Goal: Task Accomplishment & Management: Manage account settings

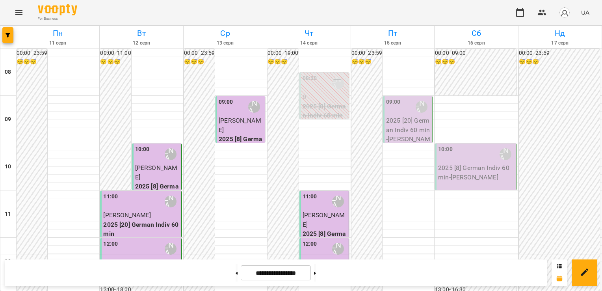
scroll to position [118, 0]
click at [320, 211] on span "[PERSON_NAME]" at bounding box center [324, 219] width 43 height 17
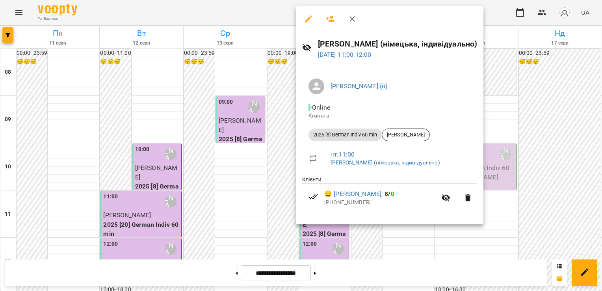
click at [279, 92] on div at bounding box center [301, 145] width 602 height 291
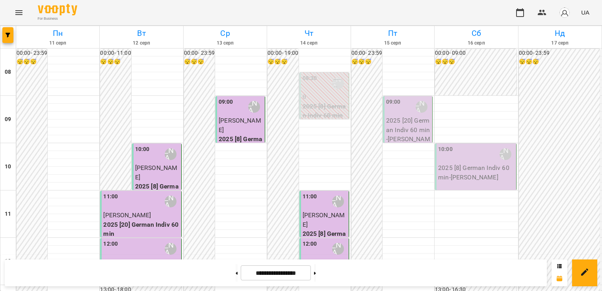
click at [303, 258] on p "2" at bounding box center [325, 262] width 45 height 9
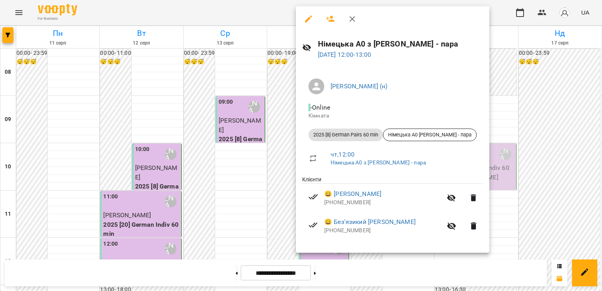
click at [283, 108] on div at bounding box center [301, 145] width 602 height 291
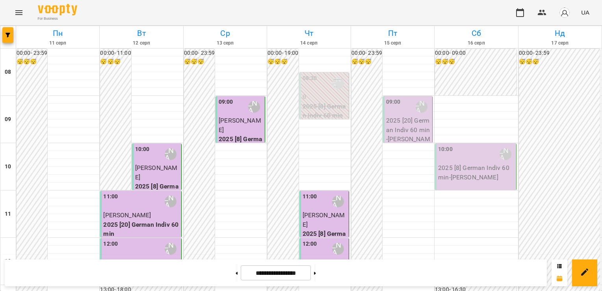
scroll to position [473, 0]
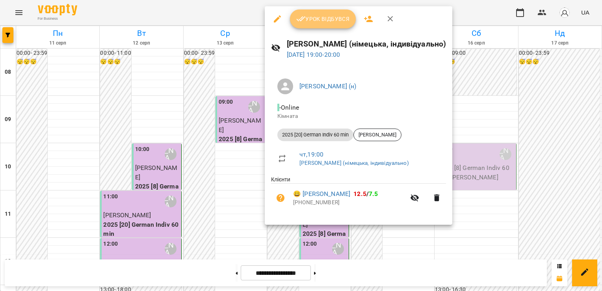
click at [330, 20] on span "Урок відбувся" at bounding box center [323, 18] width 54 height 9
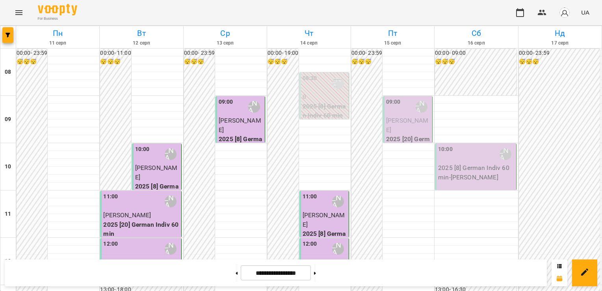
click at [410, 126] on p "[PERSON_NAME]" at bounding box center [408, 125] width 45 height 19
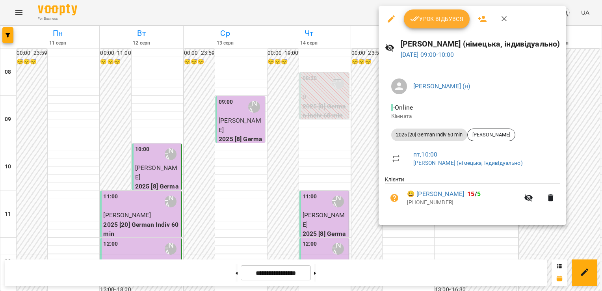
click at [433, 25] on button "Урок відбувся" at bounding box center [437, 18] width 66 height 19
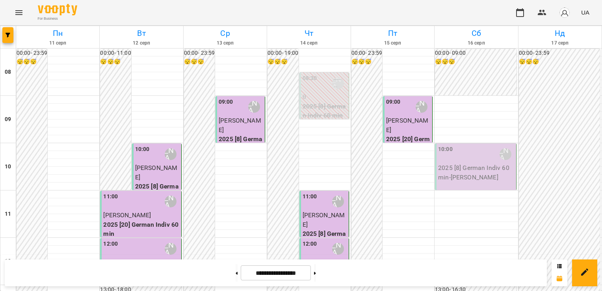
click at [404, 121] on span "[PERSON_NAME]" at bounding box center [407, 125] width 43 height 17
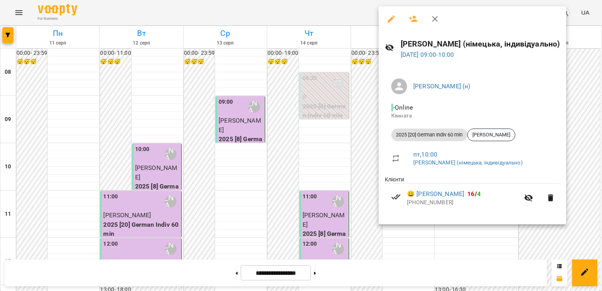
click at [436, 20] on icon "button" at bounding box center [435, 19] width 6 height 6
